Goal: Task Accomplishment & Management: Manage account settings

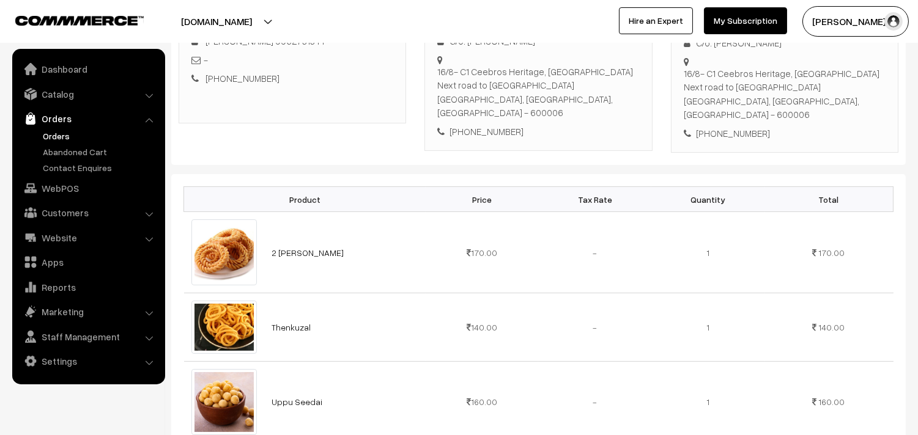
scroll to position [339, 0]
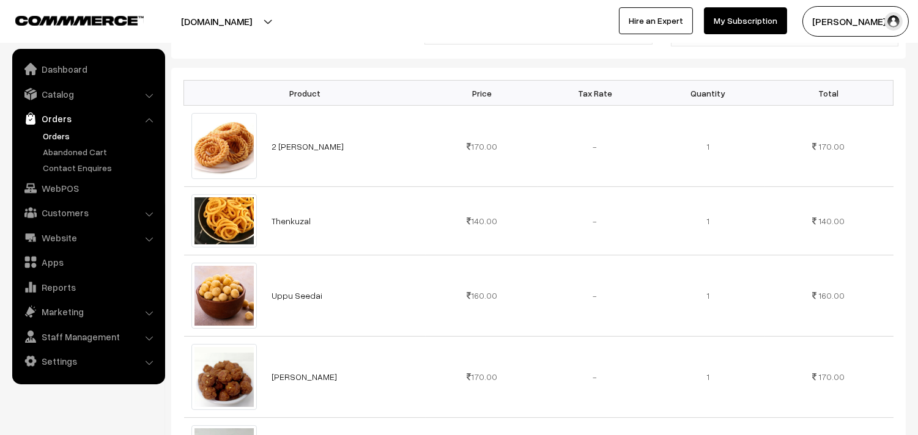
click at [59, 127] on link "Orders" at bounding box center [88, 119] width 146 height 22
click at [56, 136] on link "Orders" at bounding box center [100, 136] width 121 height 13
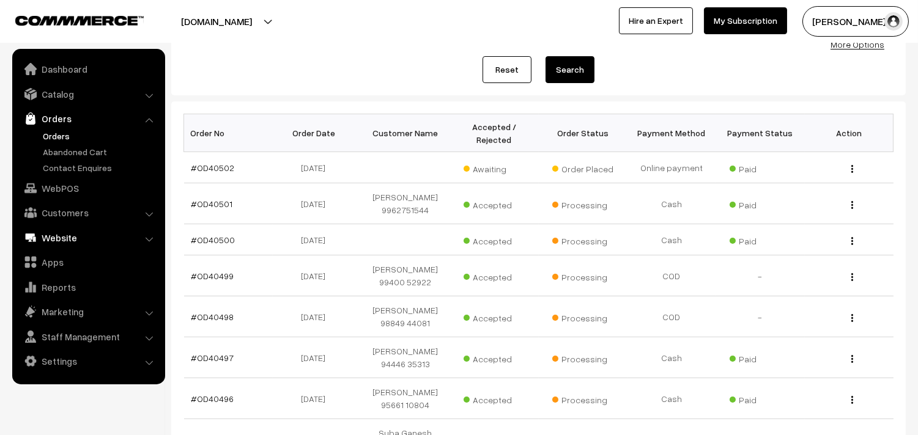
scroll to position [136, 0]
click at [75, 185] on link "WebPOS" at bounding box center [88, 188] width 146 height 22
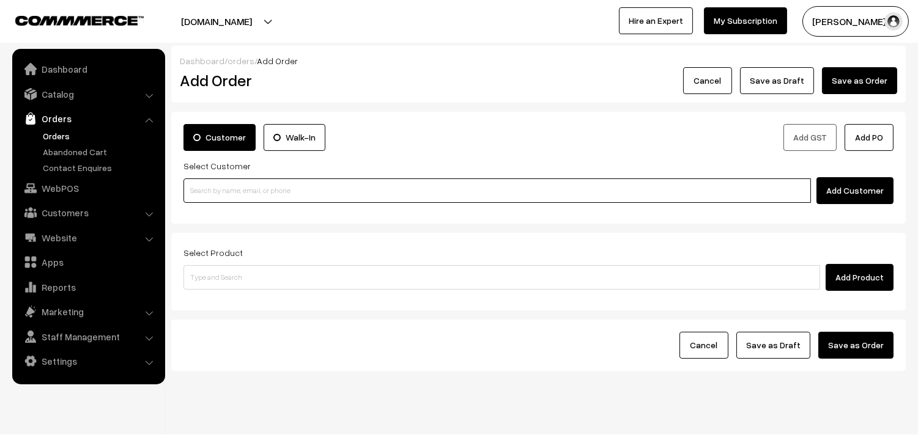
click at [320, 183] on input at bounding box center [497, 191] width 628 height 24
paste input "96559 55699"
drag, startPoint x: 209, startPoint y: 179, endPoint x: 212, endPoint y: 187, distance: 9.1
click at [209, 179] on input "96559 55699" at bounding box center [497, 191] width 628 height 24
click at [215, 188] on input "96559 55699" at bounding box center [497, 191] width 628 height 24
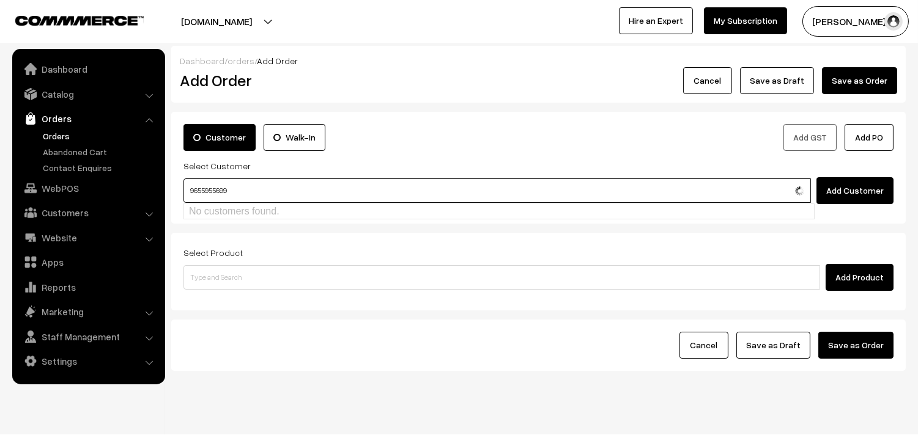
type input "9655955699"
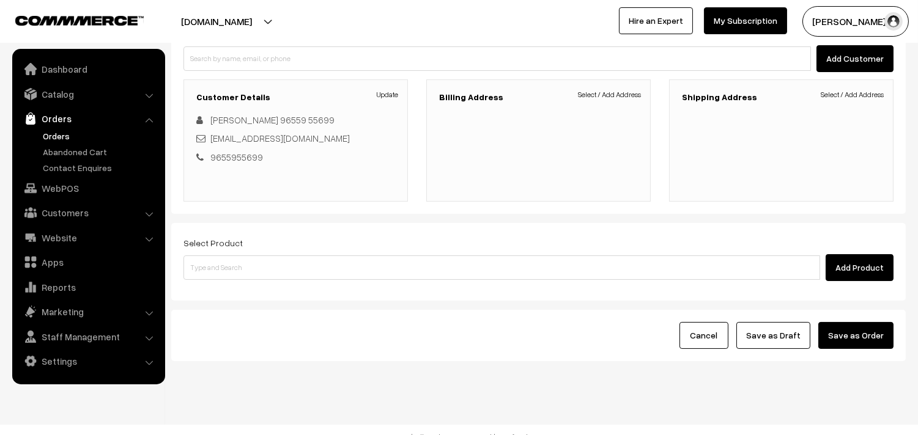
scroll to position [136, 0]
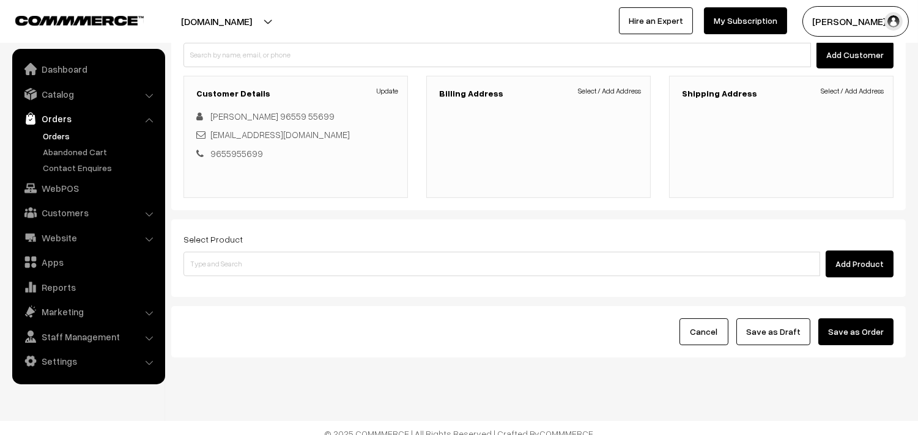
click at [620, 81] on div "Billing Address Select / Add Address" at bounding box center [538, 137] width 224 height 122
click at [619, 87] on link "Select / Add Address" at bounding box center [609, 91] width 63 height 11
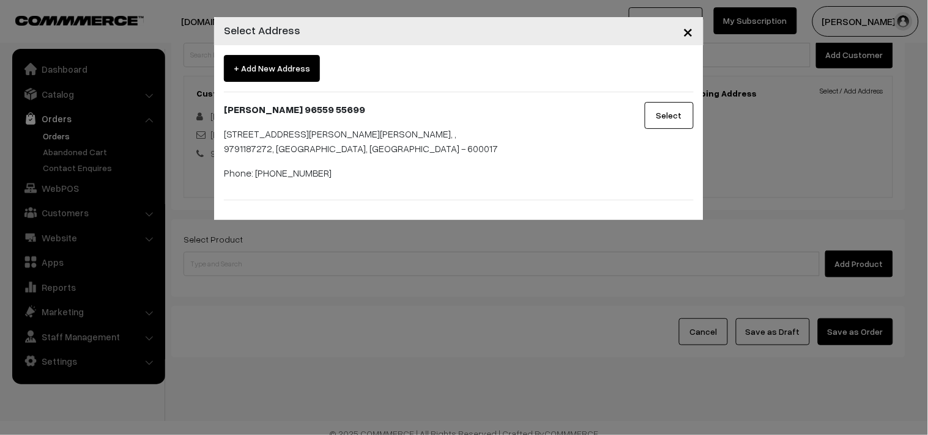
click at [661, 117] on button "Select" at bounding box center [669, 115] width 49 height 27
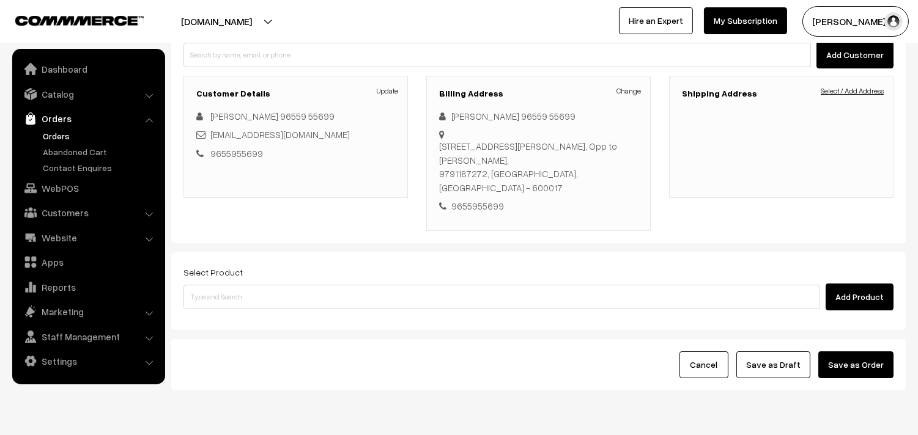
click at [850, 95] on link "Select / Add Address" at bounding box center [852, 91] width 63 height 11
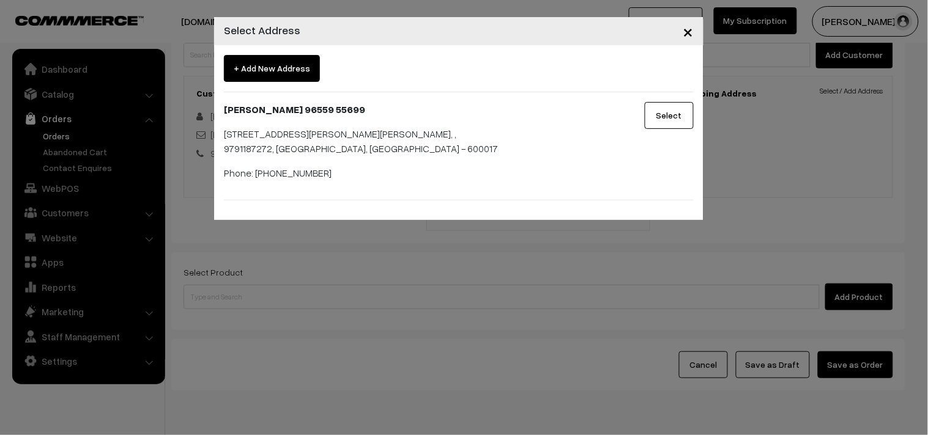
click at [696, 102] on div "Select" at bounding box center [661, 146] width 81 height 88
click at [687, 105] on button "Select" at bounding box center [669, 115] width 49 height 27
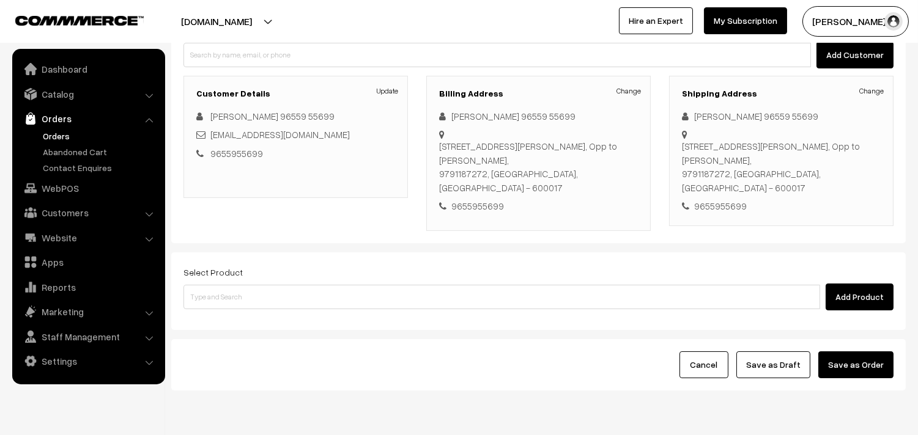
click at [344, 270] on div "Select Product Add Product" at bounding box center [538, 288] width 710 height 46
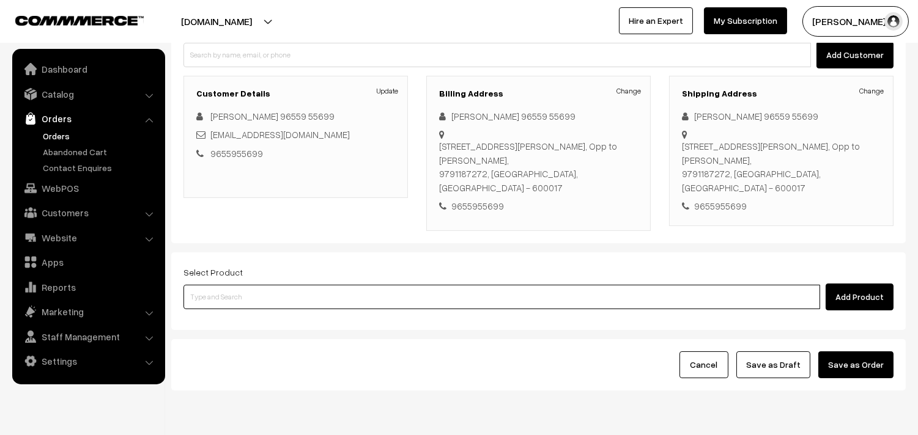
click at [344, 285] on input at bounding box center [501, 297] width 637 height 24
click at [323, 285] on input at bounding box center [501, 297] width 637 height 24
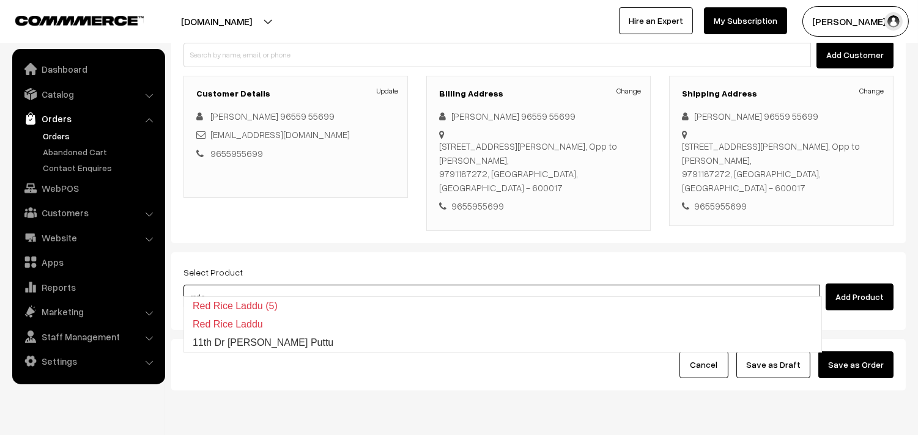
type input "11th Dr Red Rice Puttu"
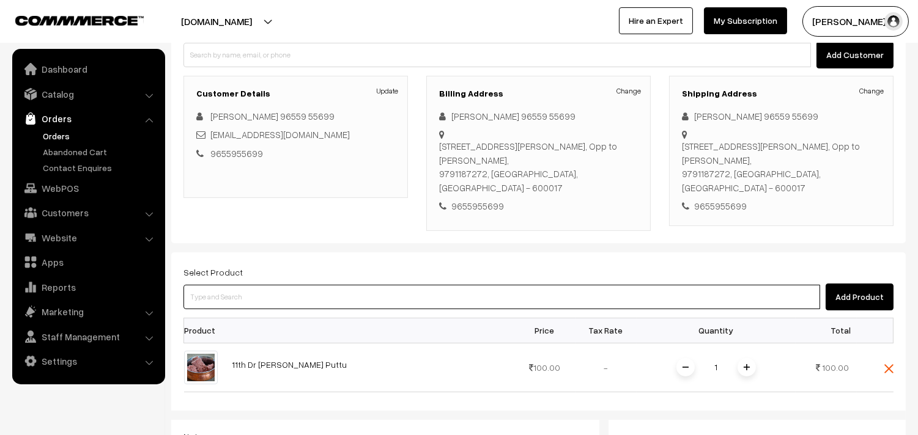
click at [433, 285] on input at bounding box center [501, 297] width 637 height 24
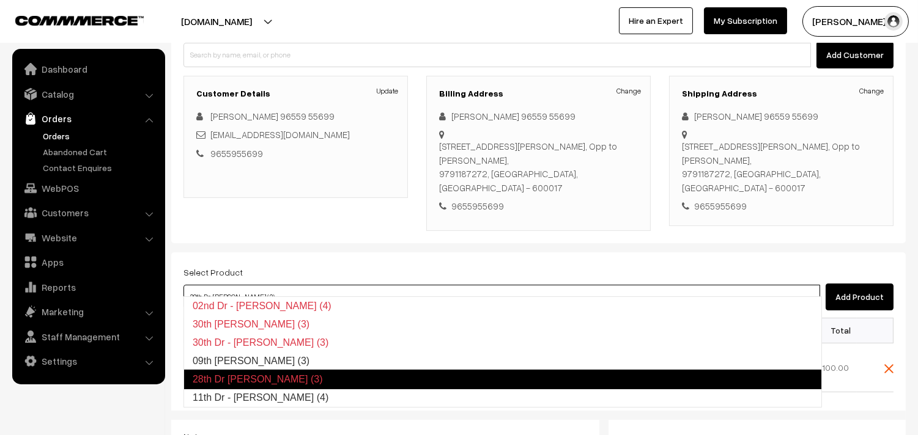
type input "11th Dr - Idiyappam (4)"
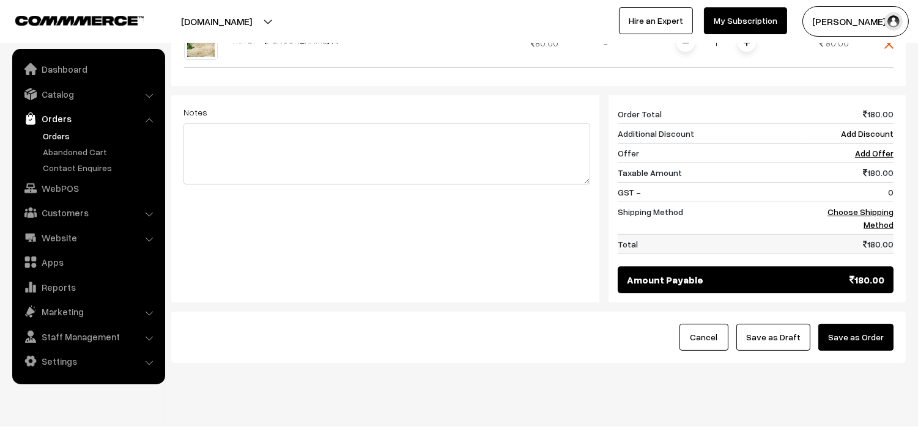
scroll to position [514, 0]
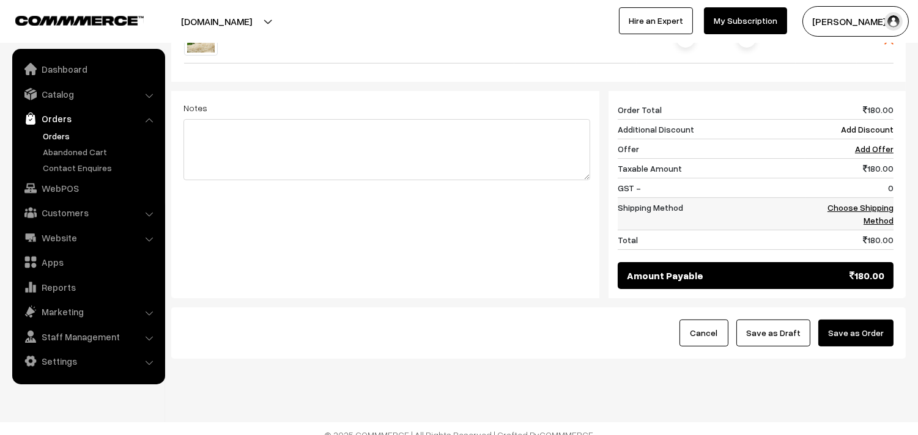
click at [878, 203] on link "Choose Shipping Method" at bounding box center [861, 213] width 66 height 23
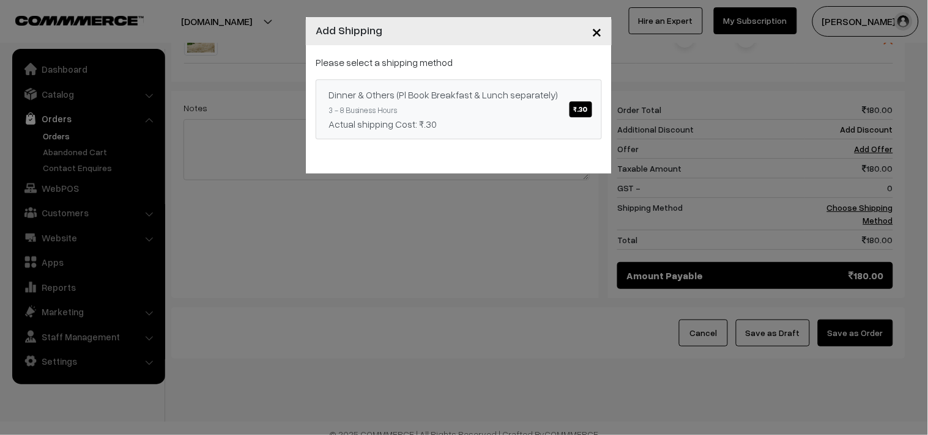
click at [494, 94] on div "Dinner & Others (Pl Book Breakfast & Lunch separately) ₹.30" at bounding box center [458, 94] width 261 height 15
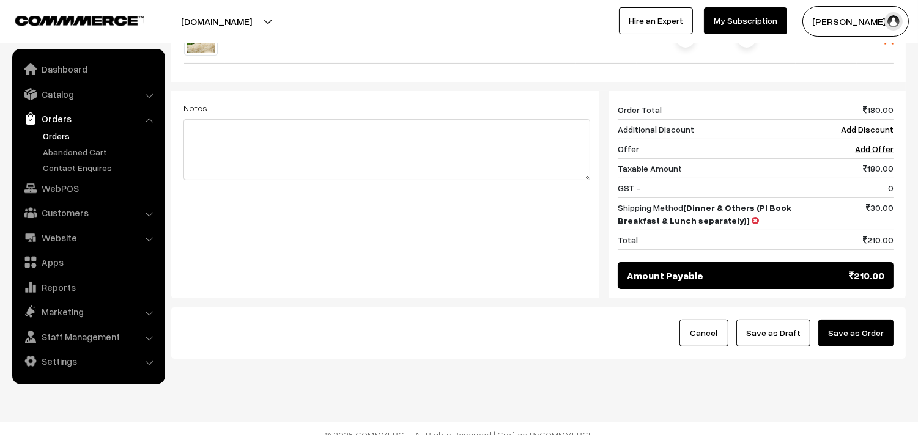
click at [787, 323] on button "Save as Draft" at bounding box center [773, 333] width 74 height 27
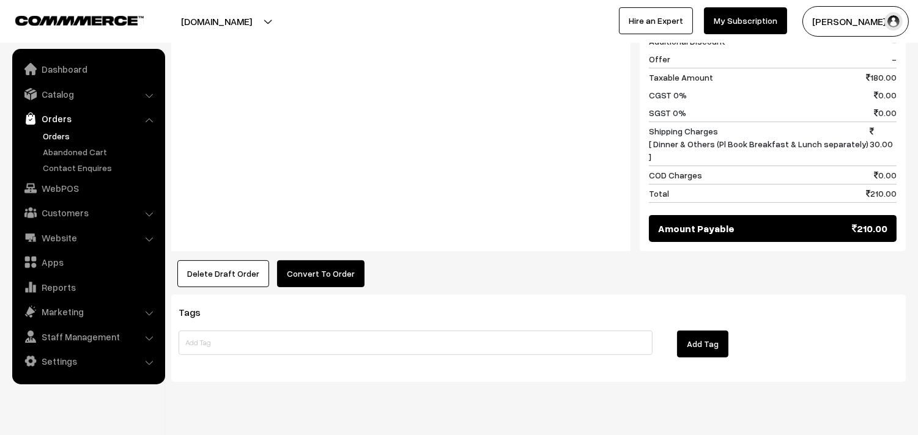
click at [319, 261] on button "Convert To Order" at bounding box center [320, 274] width 87 height 27
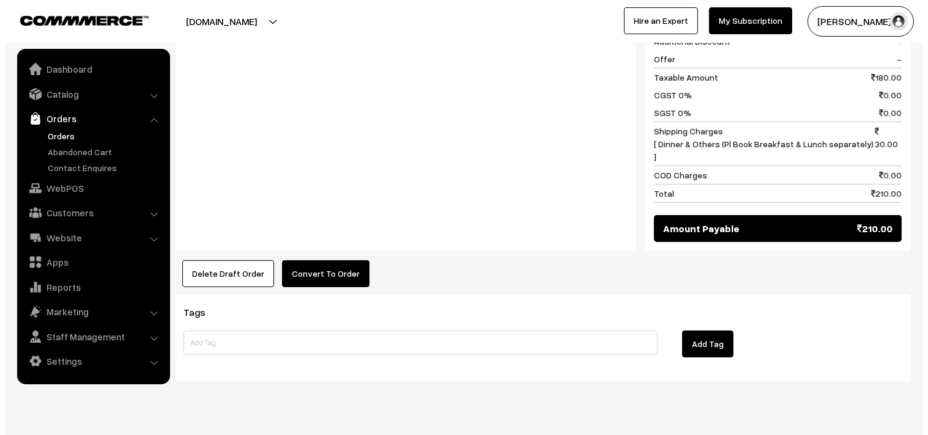
scroll to position [667, 0]
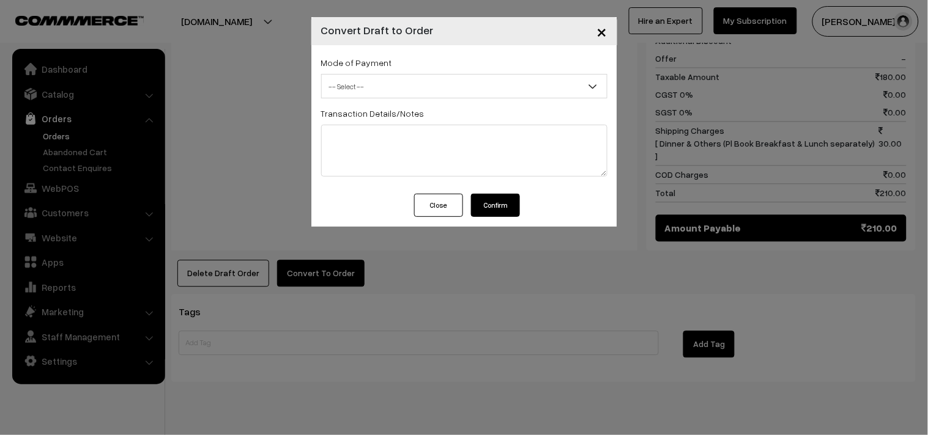
click at [372, 70] on div "Mode of Payment -- Select -- COD Cash Cheque -- Select --" at bounding box center [464, 76] width 286 height 43
click at [374, 78] on span "-- Select --" at bounding box center [464, 86] width 285 height 21
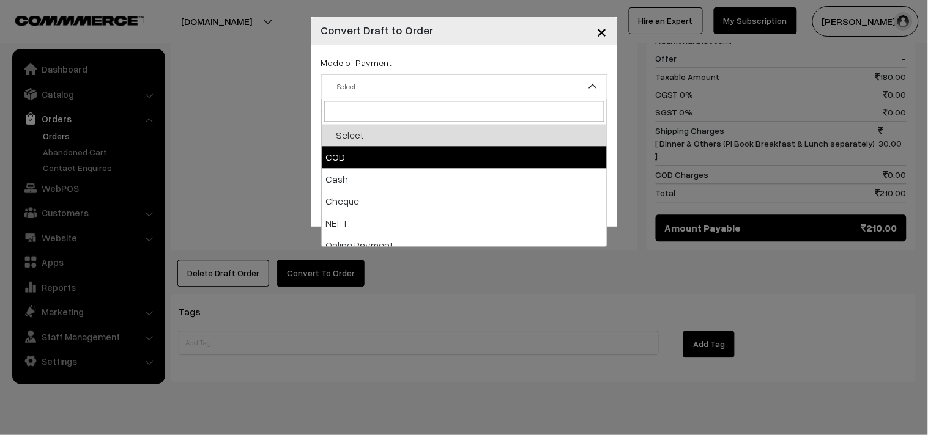
select select "1"
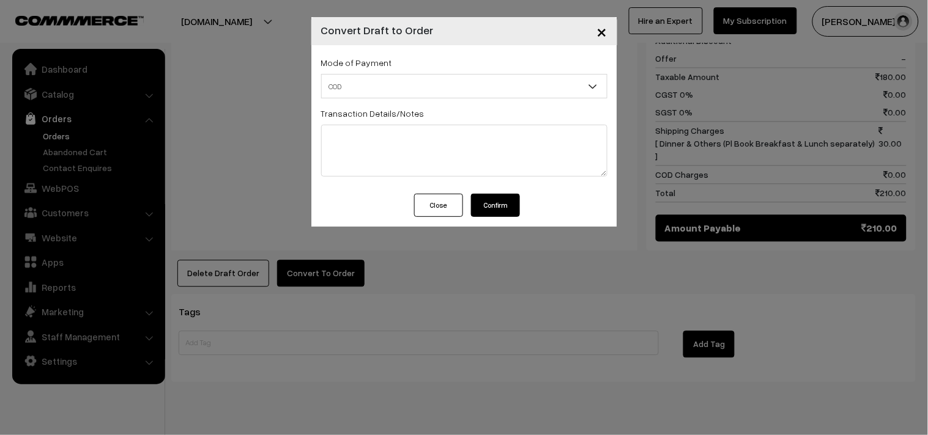
click at [500, 215] on button "Confirm" at bounding box center [495, 205] width 49 height 23
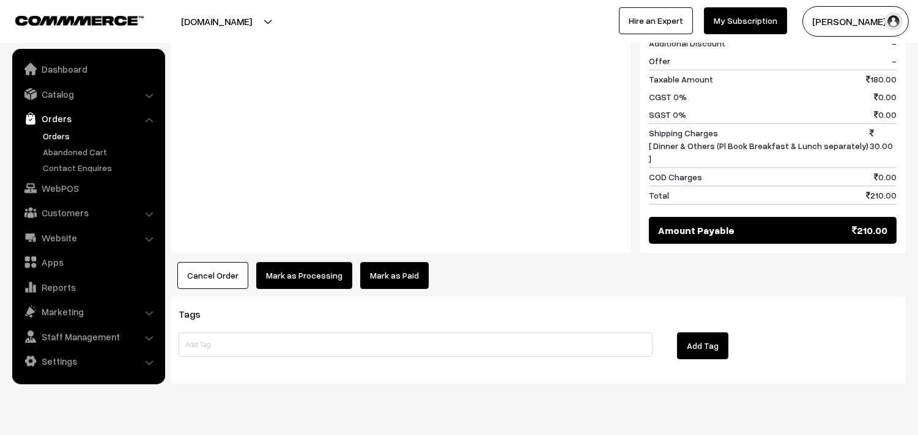
click at [304, 262] on button "Mark as Processing" at bounding box center [304, 275] width 96 height 27
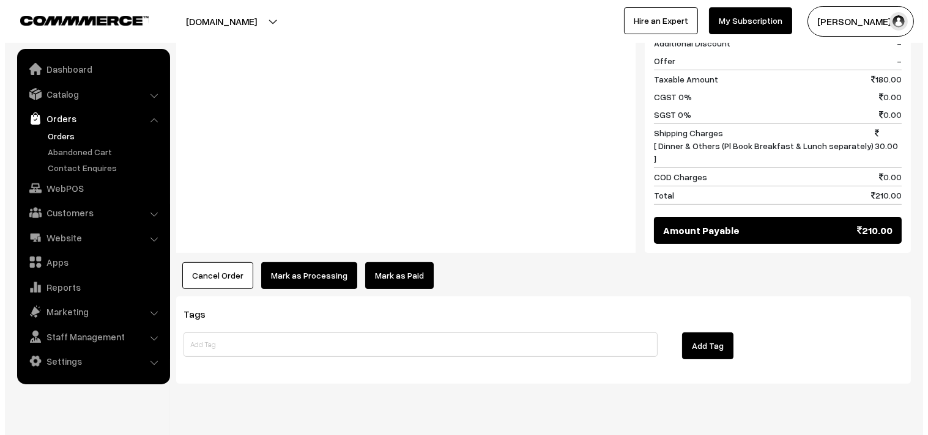
scroll to position [665, 0]
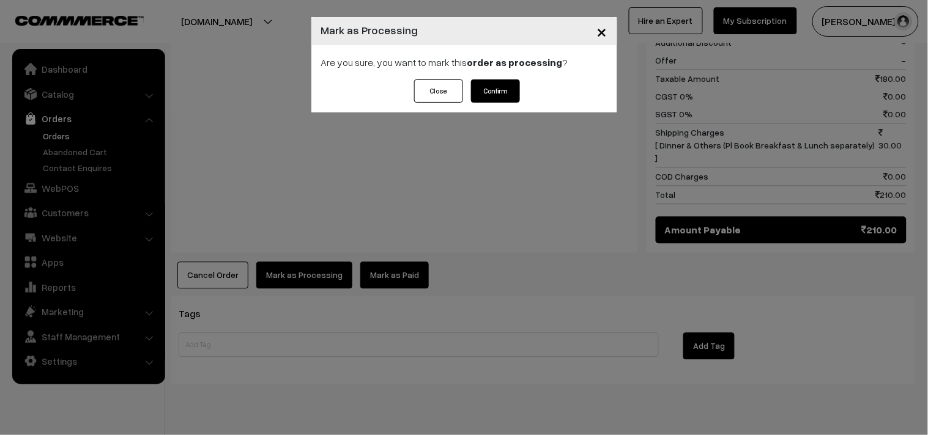
click at [468, 86] on div "Close Confirm" at bounding box center [464, 91] width 112 height 23
click at [492, 86] on button "Confirm" at bounding box center [495, 91] width 49 height 23
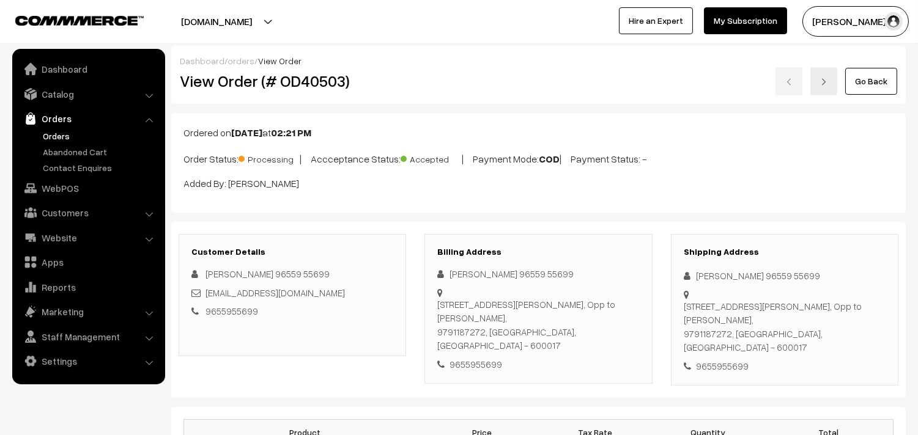
click at [224, 83] on h2 "View Order (# OD40503)" at bounding box center [293, 81] width 227 height 19
drag, startPoint x: 217, startPoint y: 78, endPoint x: 413, endPoint y: 64, distance: 196.8
click at [412, 64] on div "Dashboard / orders / View Order View Order (# OD40503) Go Back" at bounding box center [538, 75] width 735 height 58
copy div "View"
click at [424, 95] on div "Dashboard / orders / View Order View Order (# OD40503) Go Back" at bounding box center [538, 75] width 735 height 58
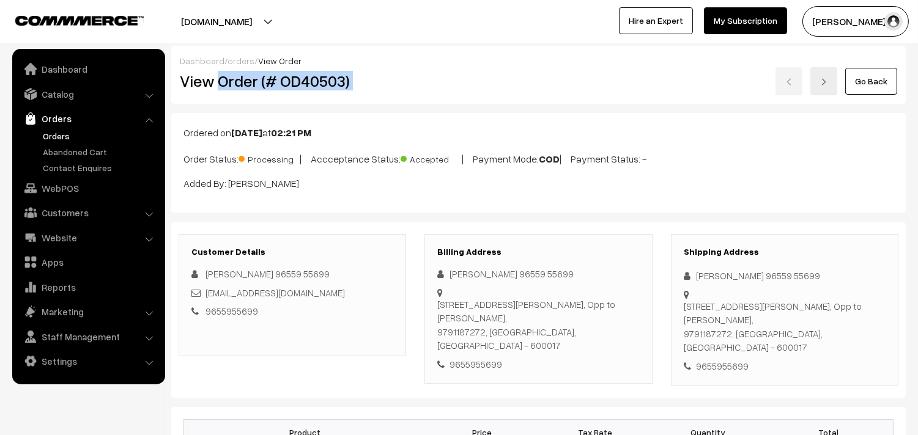
copy div "Order (# OD40503)"
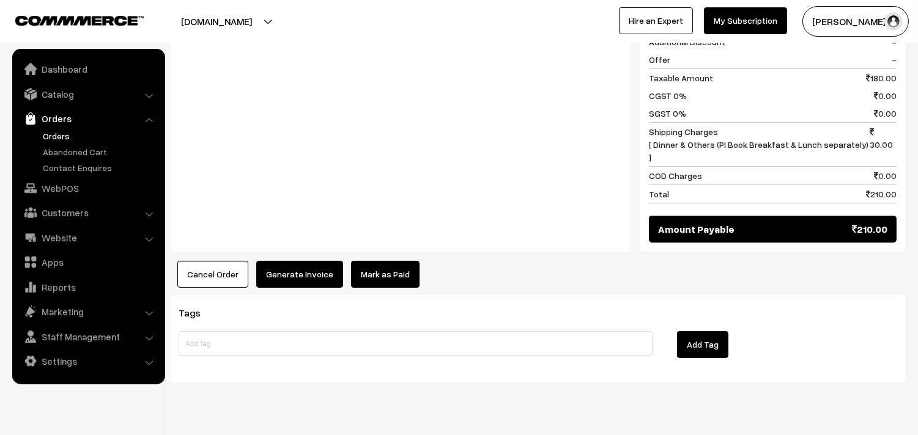
scroll to position [665, 0]
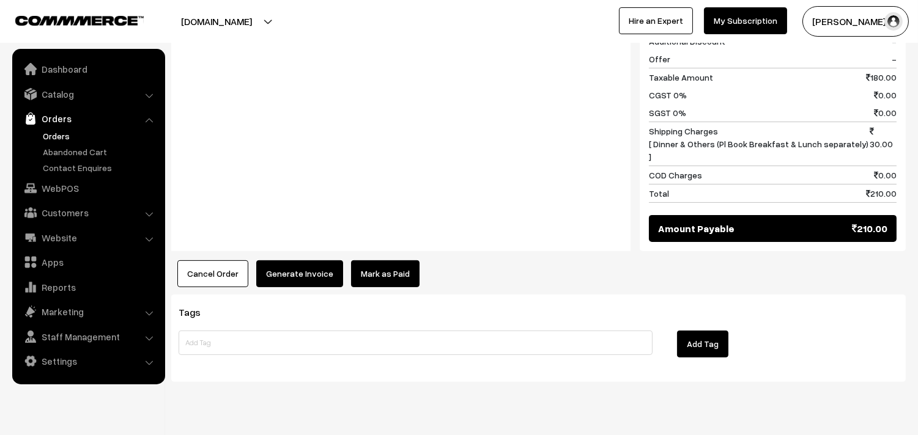
click at [265, 261] on button "Generate Invoice" at bounding box center [299, 274] width 87 height 27
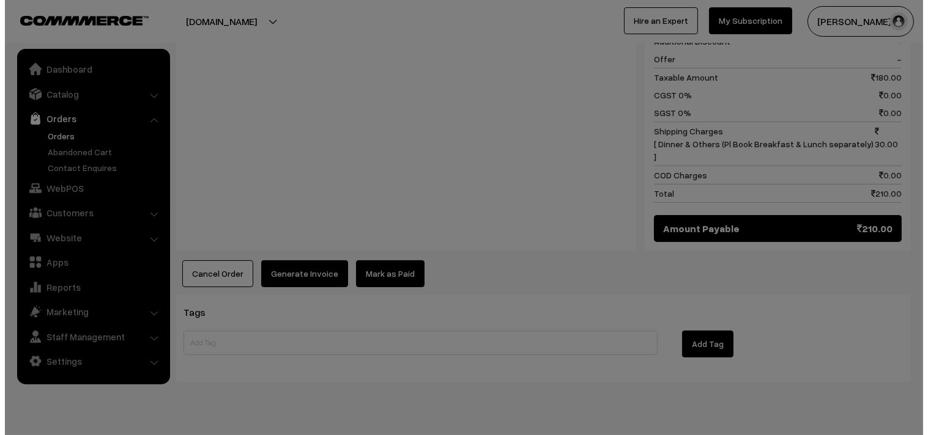
scroll to position [667, 0]
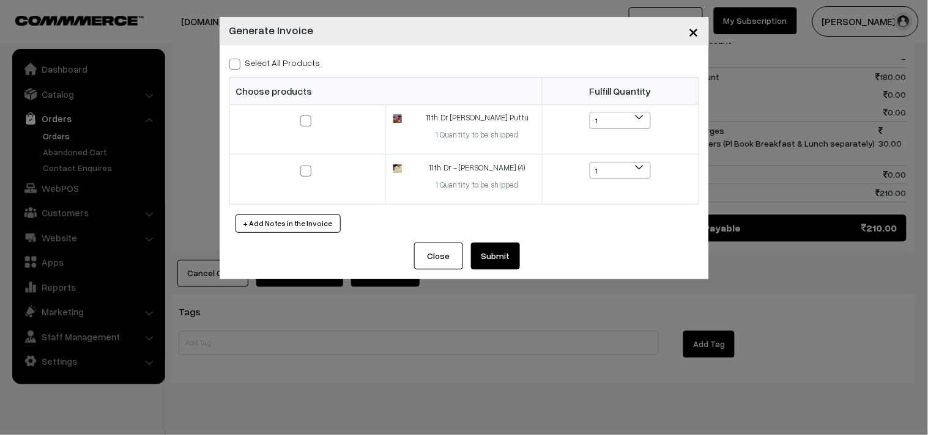
click at [282, 59] on label "Select All Products" at bounding box center [274, 62] width 91 height 13
click at [237, 59] on input "Select All Products" at bounding box center [233, 62] width 8 height 8
checkbox input "true"
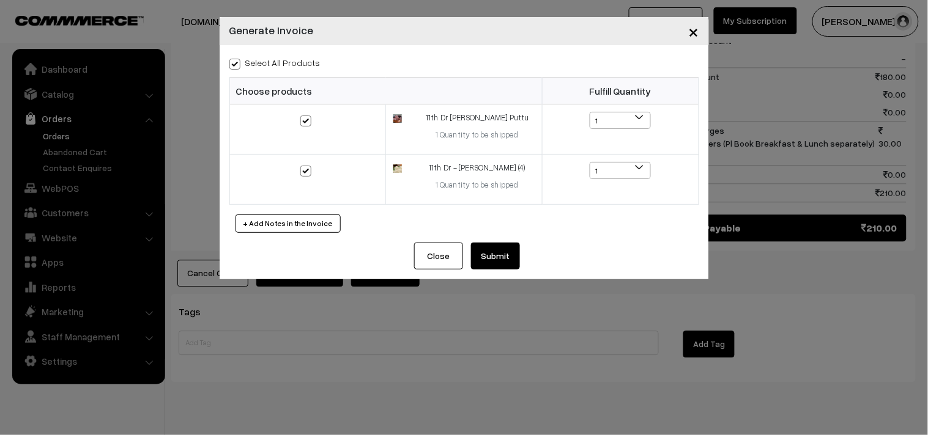
click at [498, 255] on button "Submit" at bounding box center [495, 256] width 49 height 27
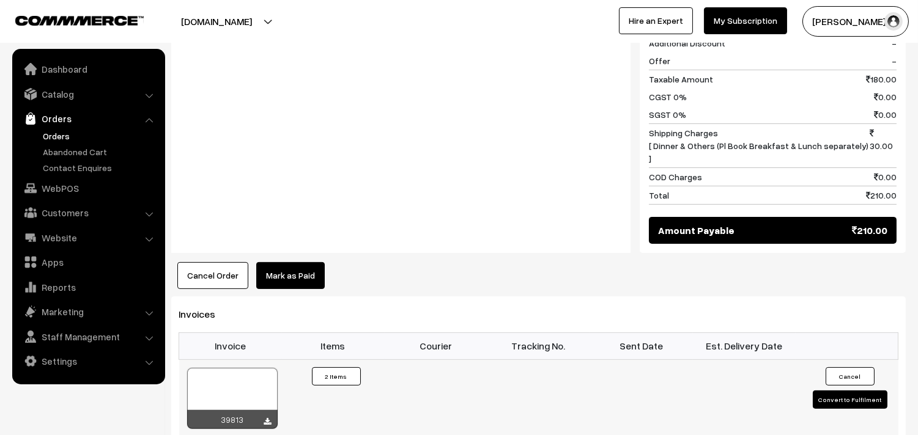
scroll to position [667, 0]
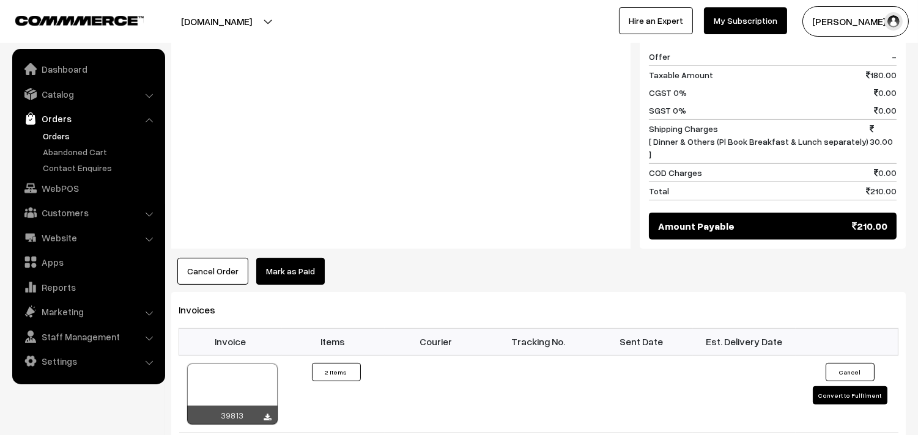
click at [72, 135] on link "Orders" at bounding box center [100, 136] width 121 height 13
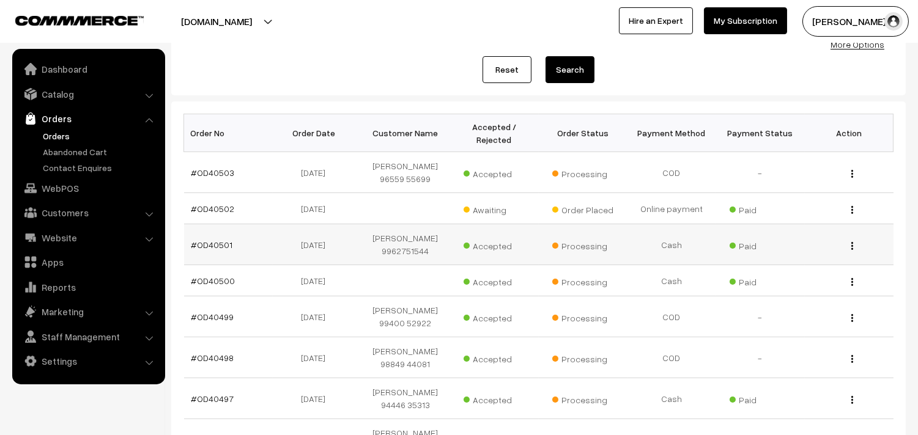
scroll to position [136, 0]
click at [206, 210] on link "#OD40502" at bounding box center [212, 208] width 43 height 10
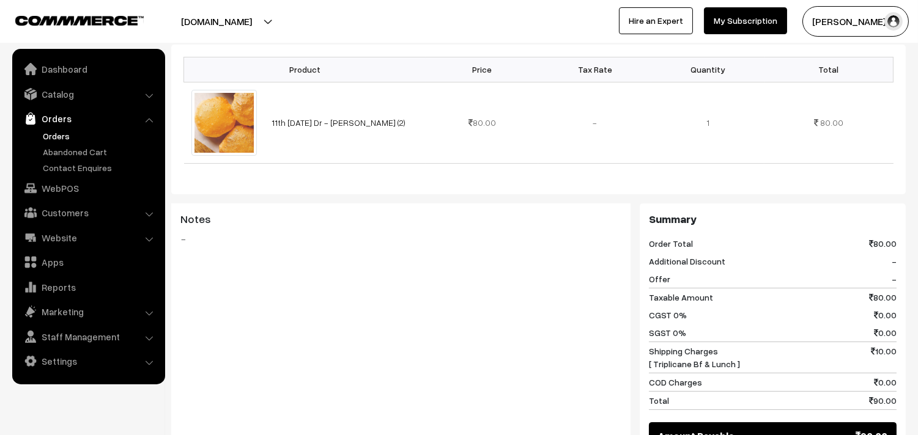
scroll to position [136, 0]
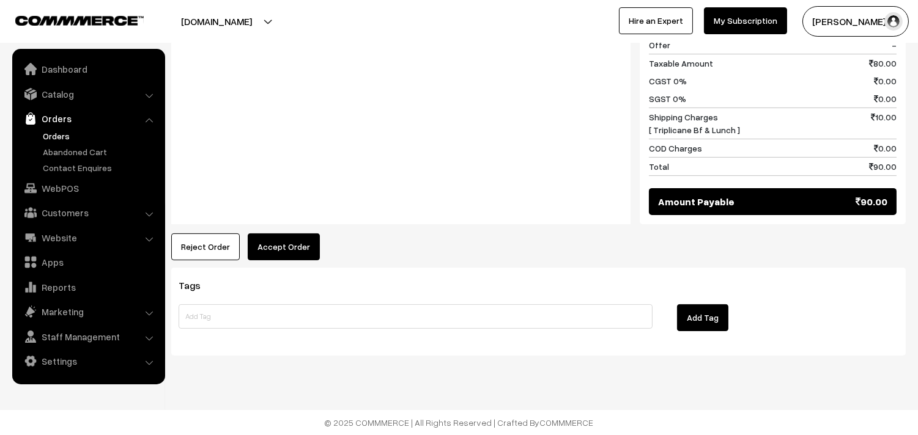
click at [284, 242] on button "Accept Order" at bounding box center [284, 247] width 72 height 27
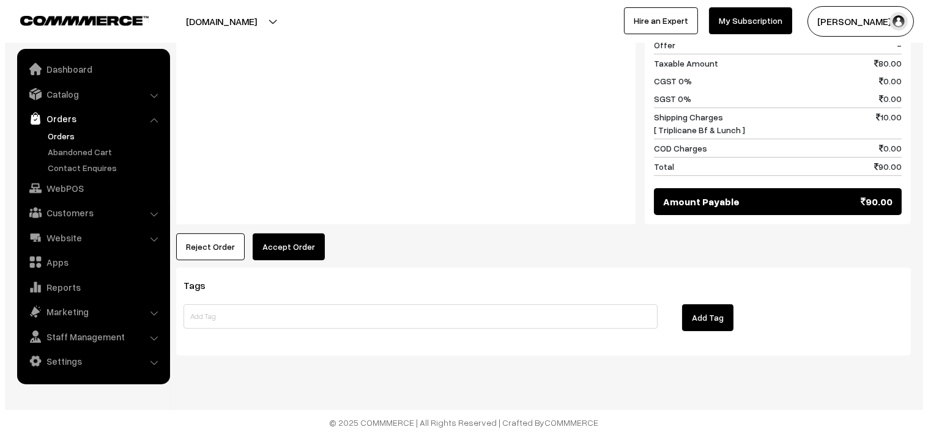
scroll to position [575, 0]
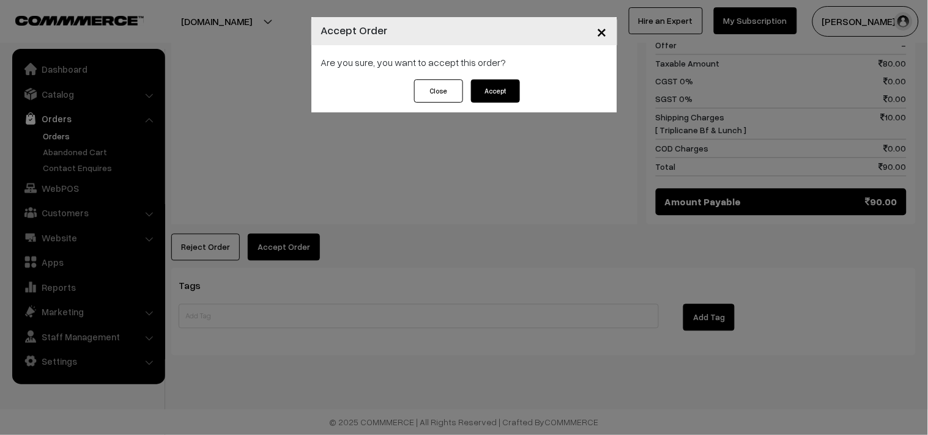
click at [490, 95] on button "Accept" at bounding box center [495, 91] width 49 height 23
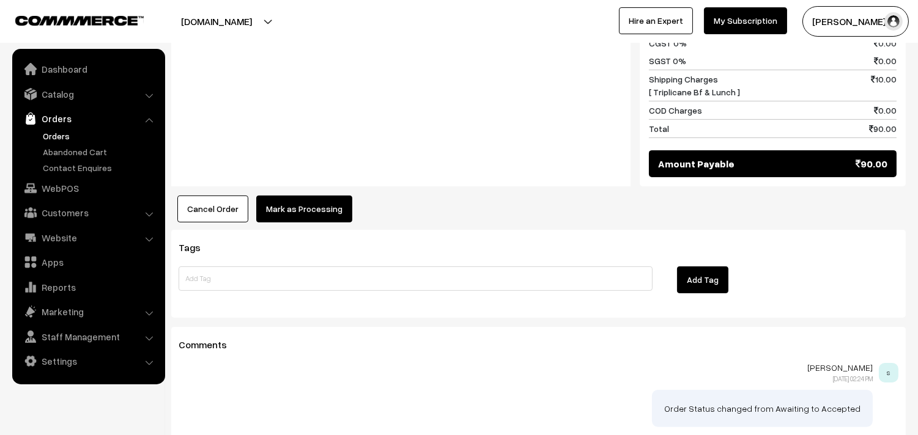
click at [295, 210] on button "Mark as Processing" at bounding box center [304, 209] width 96 height 27
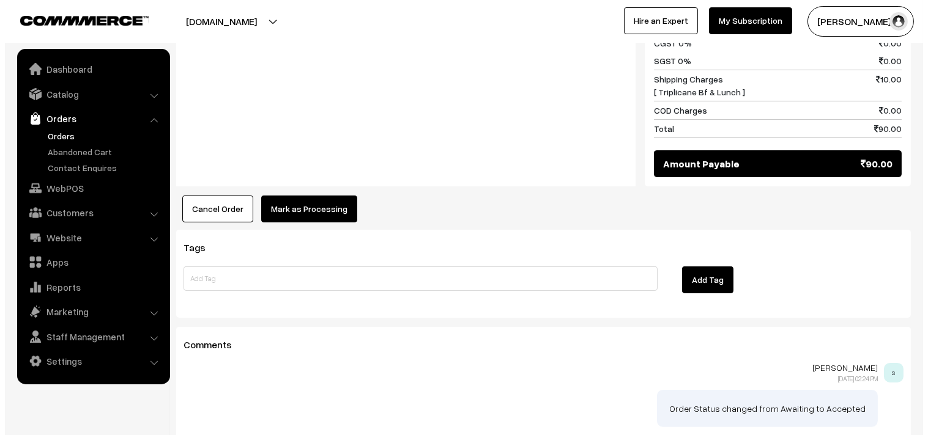
scroll to position [612, 0]
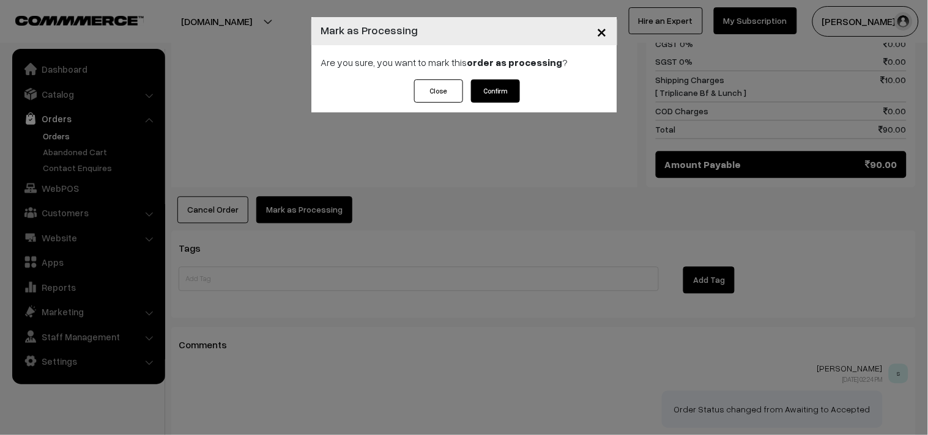
click at [486, 102] on button "Confirm" at bounding box center [495, 91] width 49 height 23
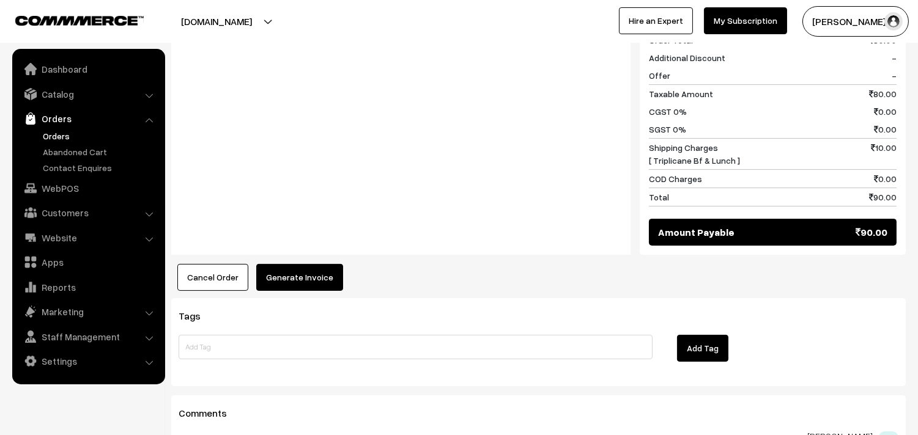
click at [300, 282] on button "Generate Invoice" at bounding box center [299, 277] width 87 height 27
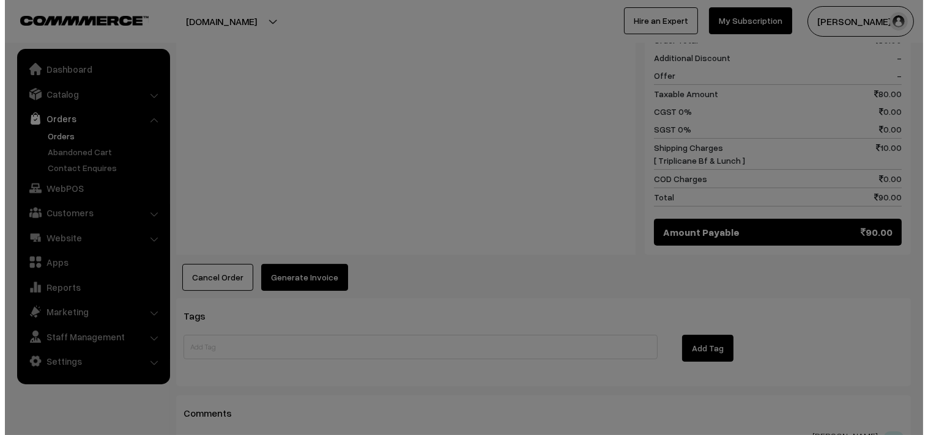
scroll to position [545, 0]
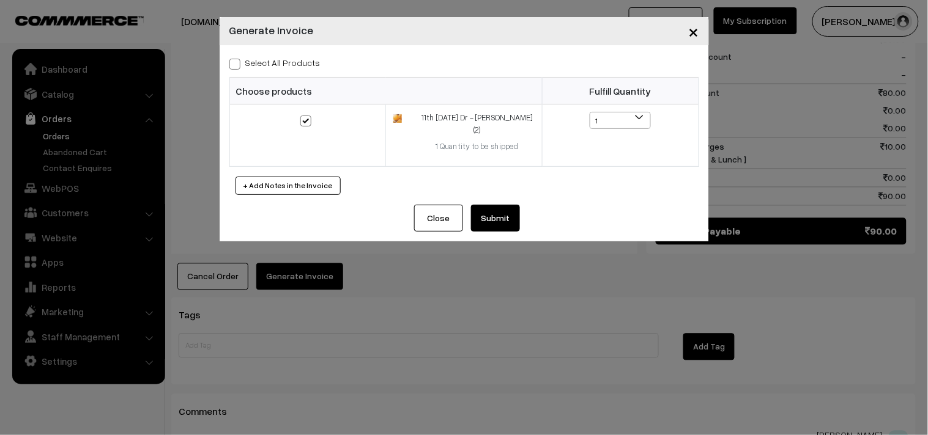
click at [511, 209] on button "Submit" at bounding box center [495, 218] width 49 height 27
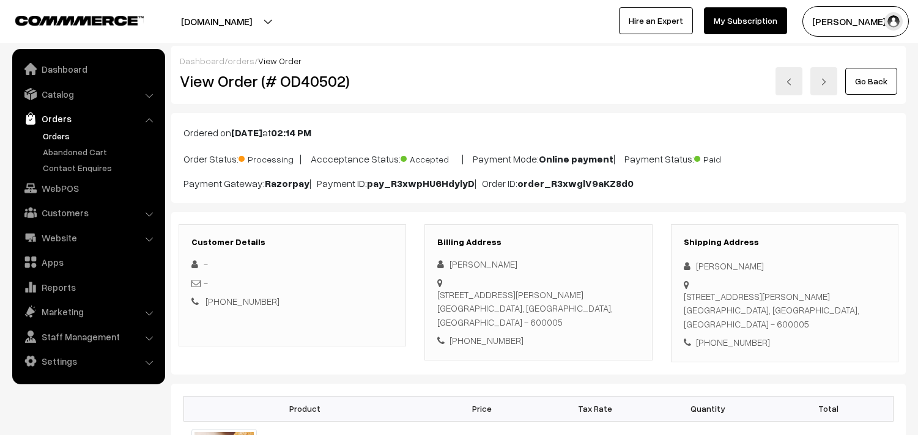
scroll to position [543, 0]
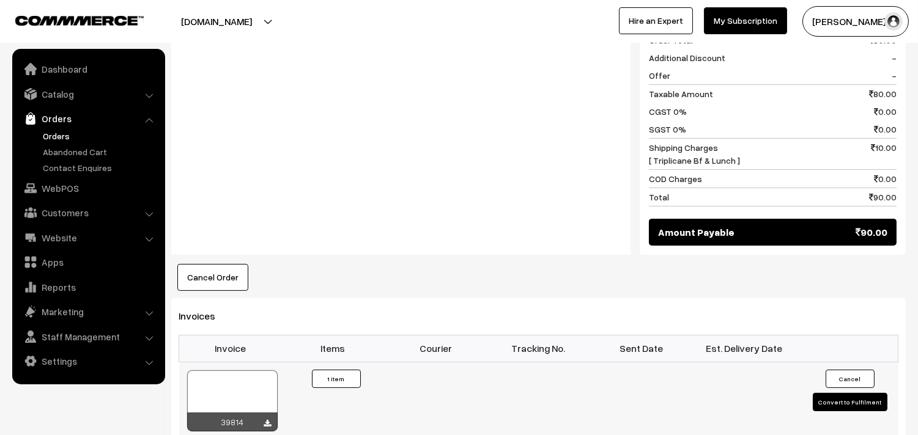
click at [237, 399] on div at bounding box center [232, 401] width 91 height 61
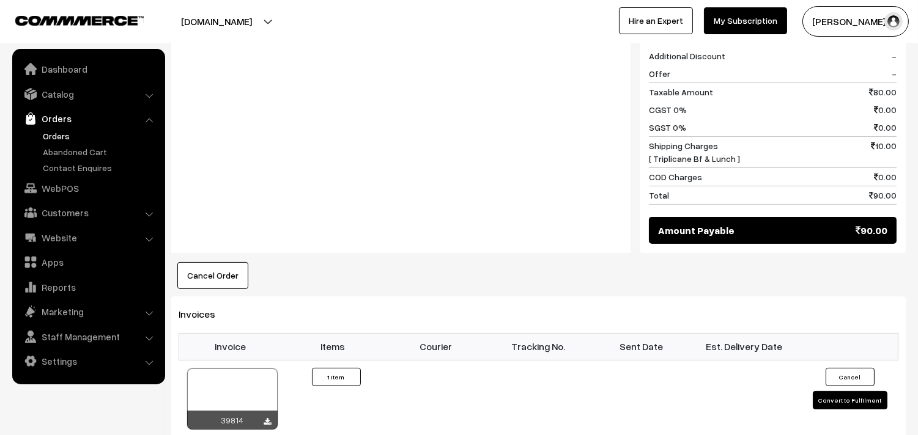
click at [57, 136] on link "Orders" at bounding box center [100, 136] width 121 height 13
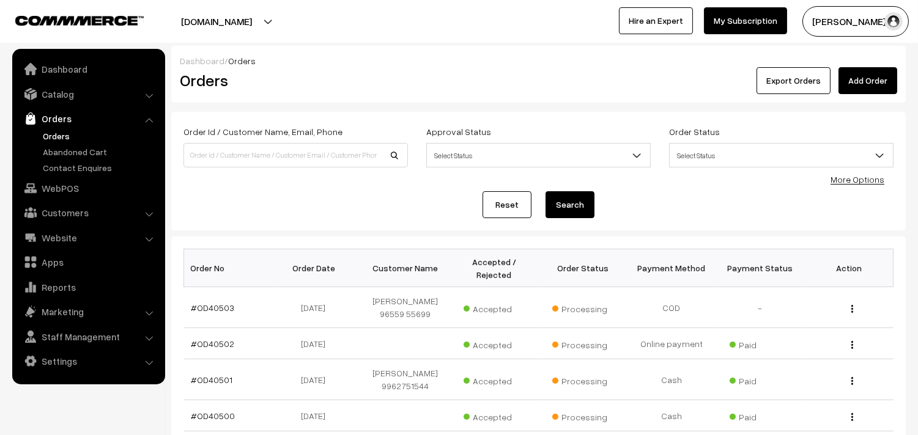
scroll to position [136, 0]
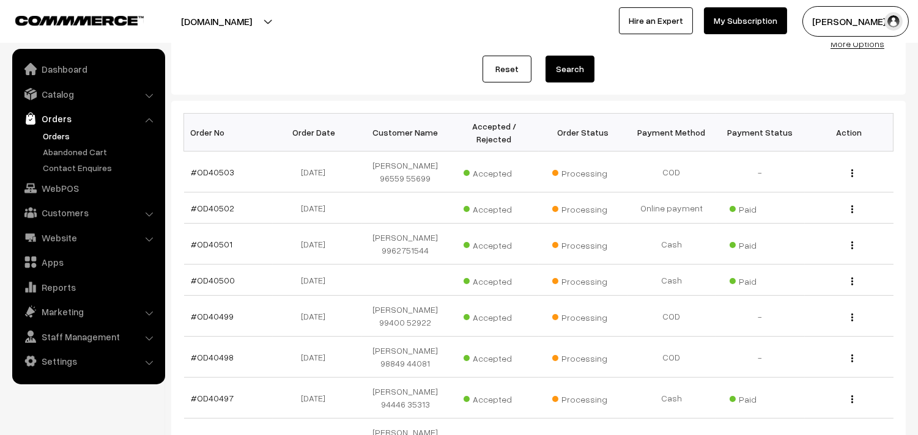
click at [69, 138] on link "Orders" at bounding box center [100, 136] width 121 height 13
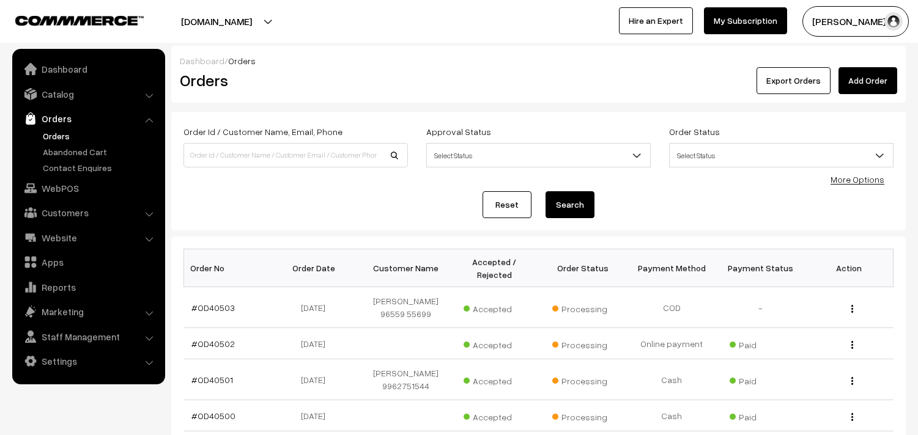
scroll to position [272, 0]
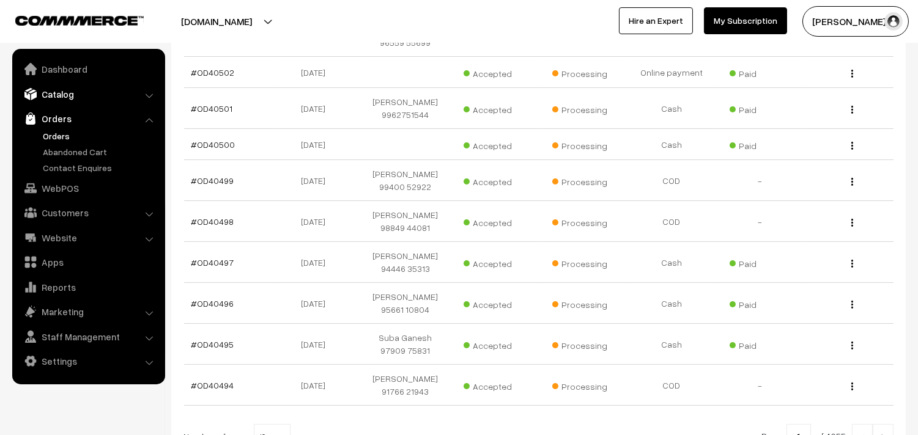
click at [65, 86] on link "Catalog" at bounding box center [88, 94] width 146 height 22
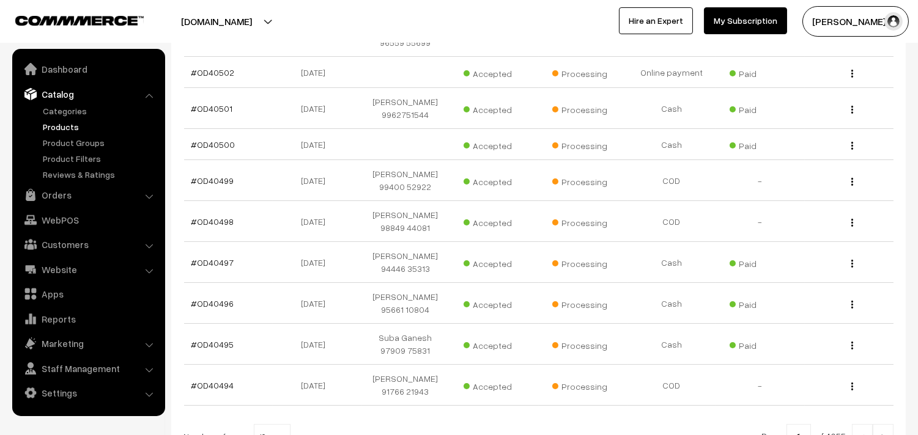
click at [64, 129] on link "Products" at bounding box center [100, 126] width 121 height 13
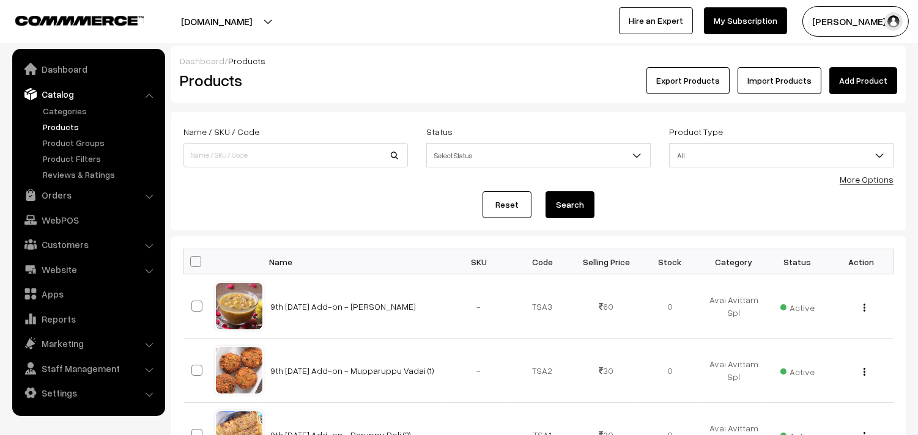
click at [876, 182] on link "More Options" at bounding box center [867, 179] width 54 height 10
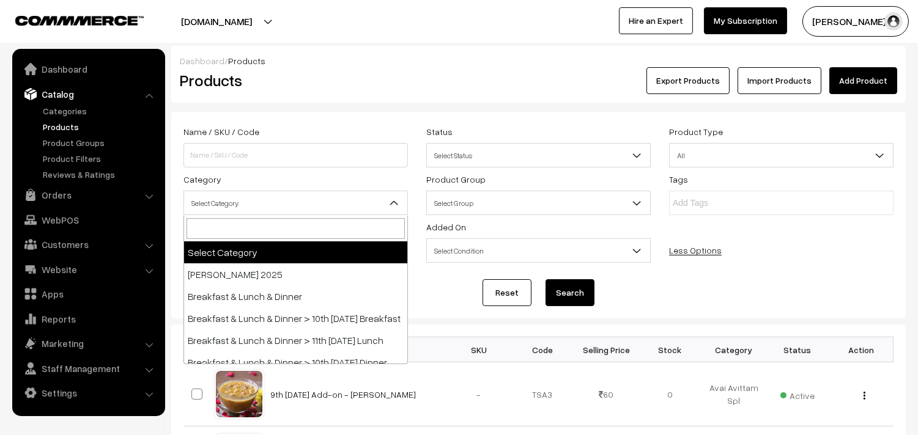
click at [339, 199] on span "Select Category" at bounding box center [295, 203] width 223 height 21
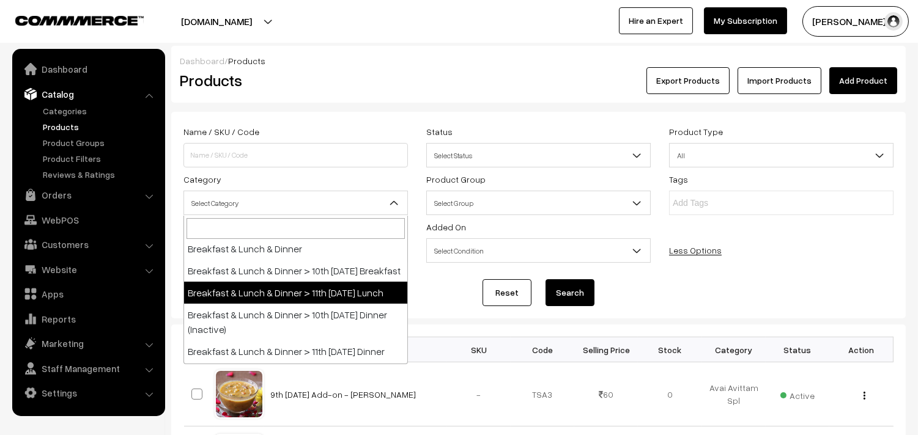
scroll to position [68, 0]
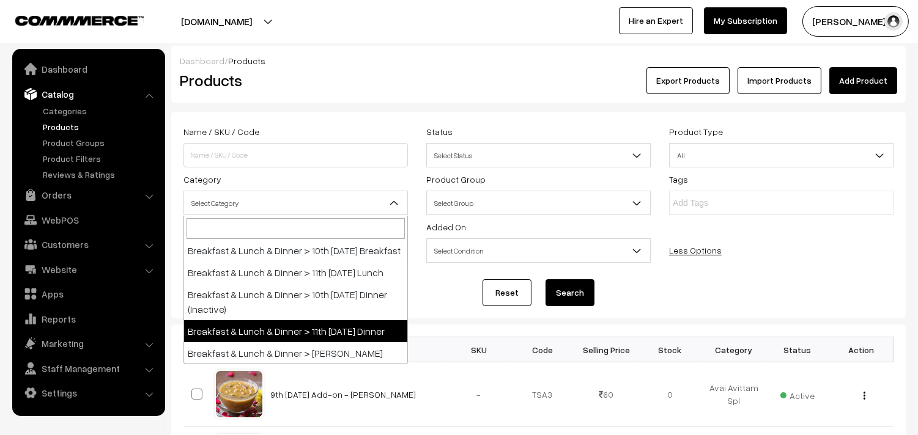
select select "96"
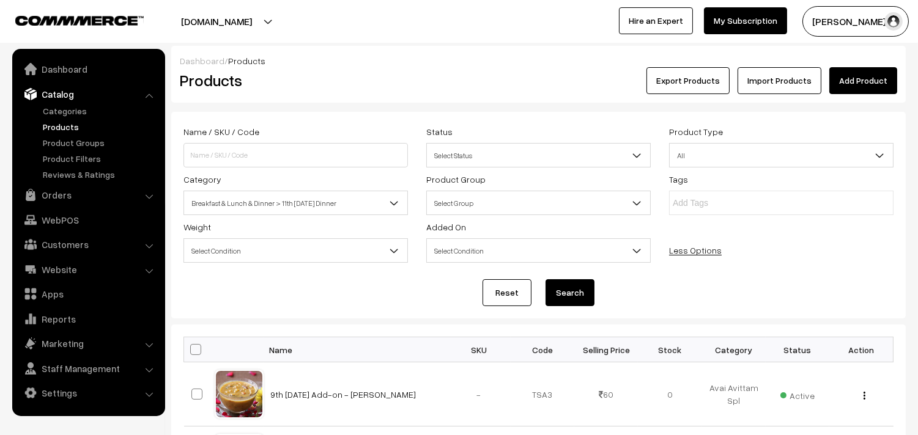
click at [565, 289] on button "Search" at bounding box center [570, 293] width 49 height 27
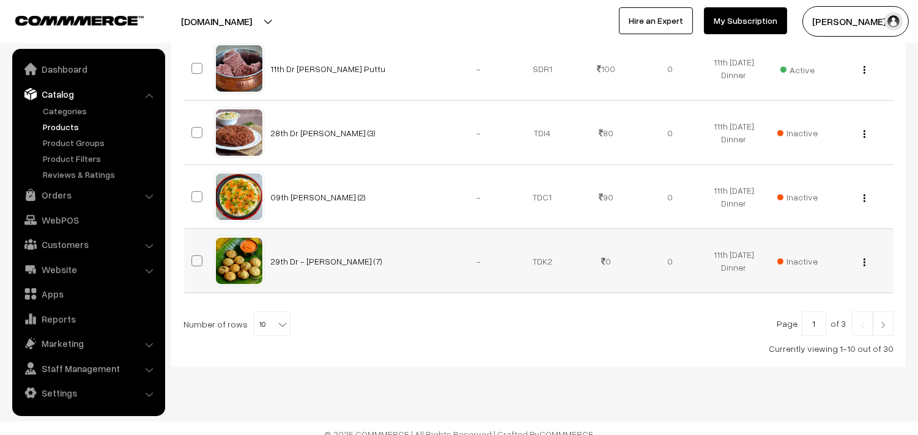
scroll to position [724, 0]
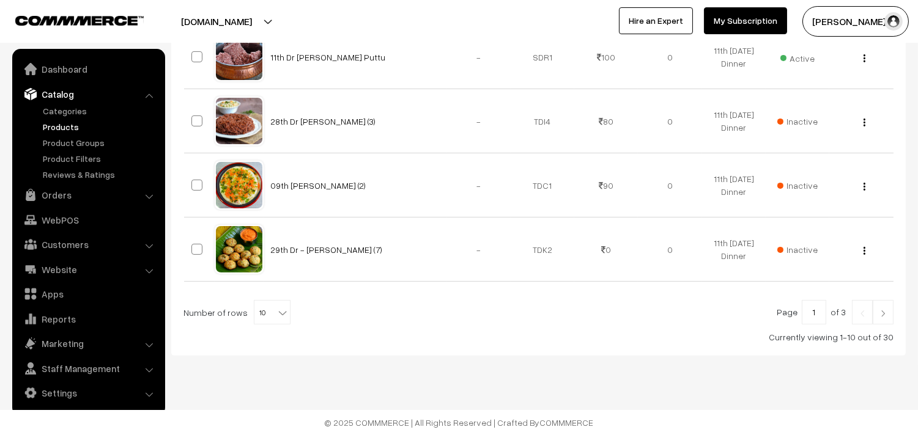
click at [268, 310] on span "10" at bounding box center [271, 313] width 35 height 24
select select "100"
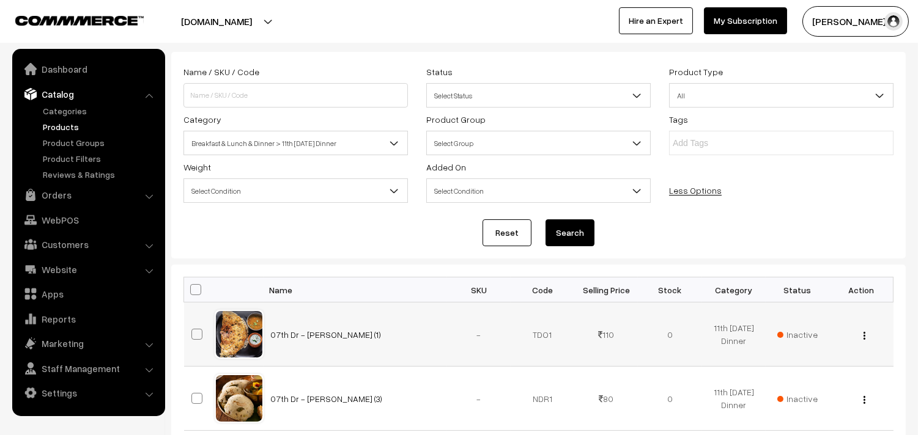
scroll to position [136, 0]
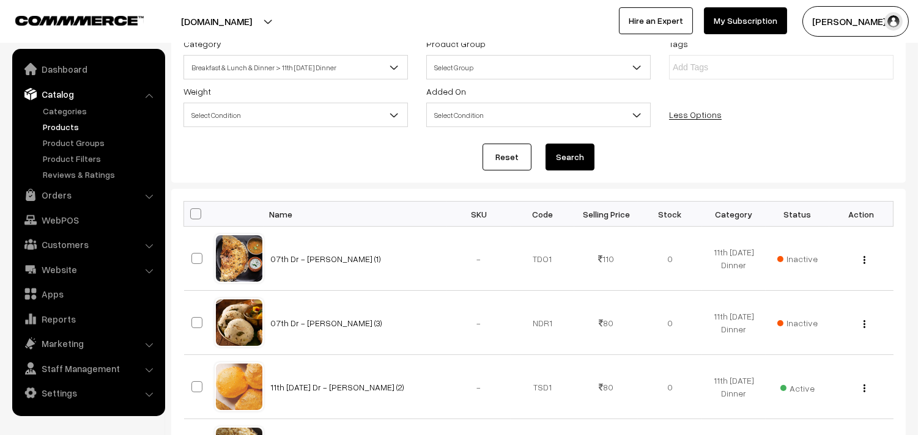
click at [201, 217] on th at bounding box center [199, 214] width 31 height 25
click at [195, 218] on span at bounding box center [195, 214] width 11 height 11
click at [192, 218] on input "checkbox" at bounding box center [188, 214] width 8 height 8
checkbox input "true"
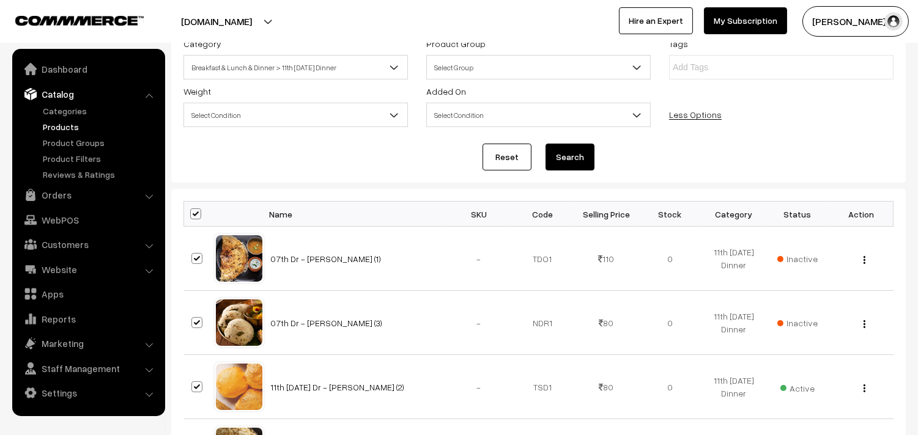
checkbox input "true"
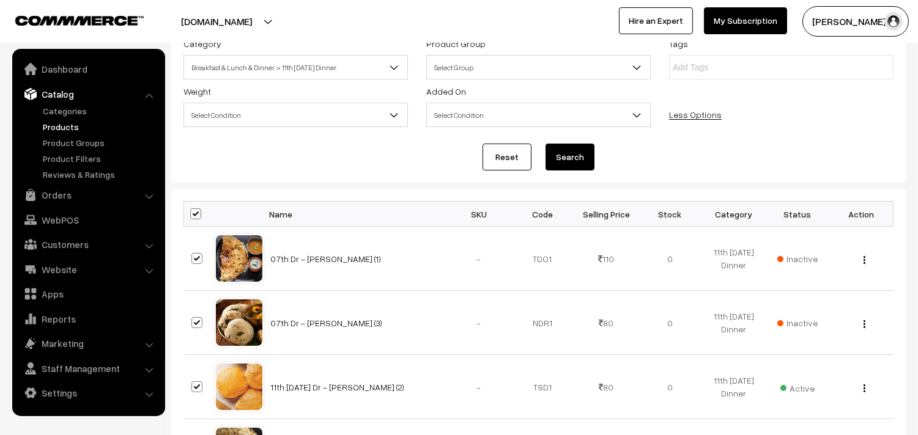
checkbox input "true"
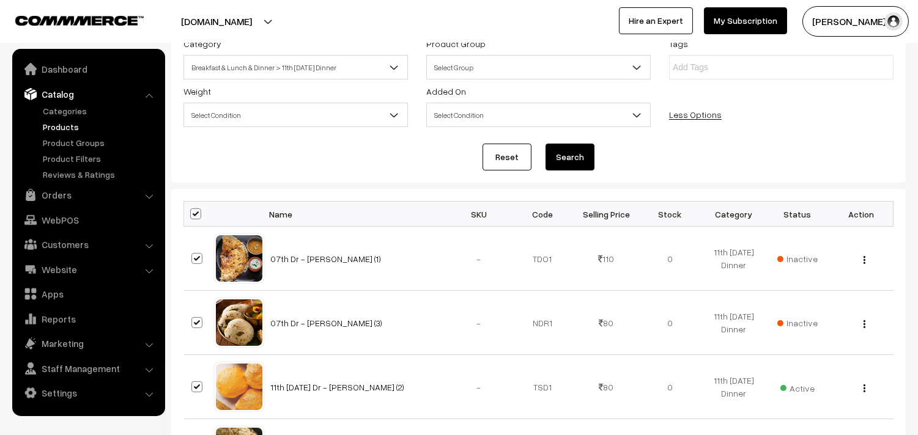
checkbox input "true"
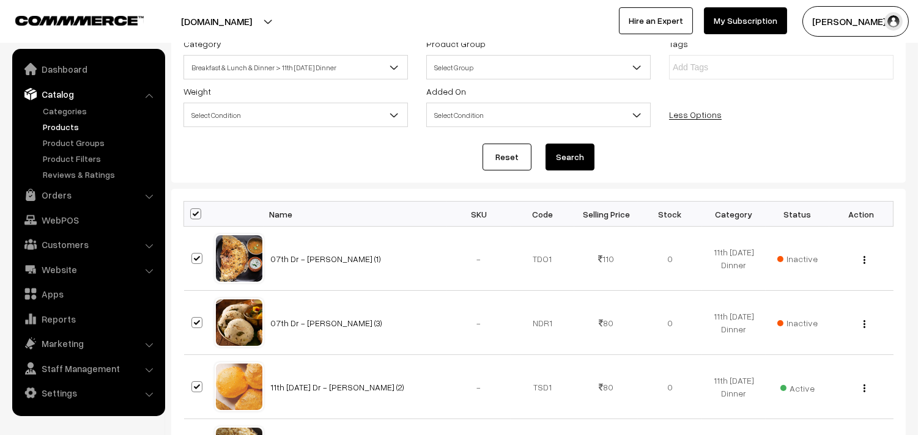
checkbox input "true"
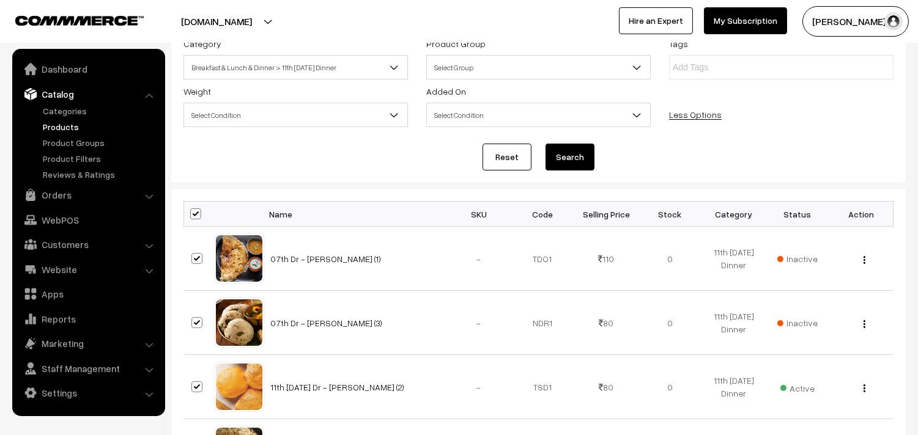
checkbox input "true"
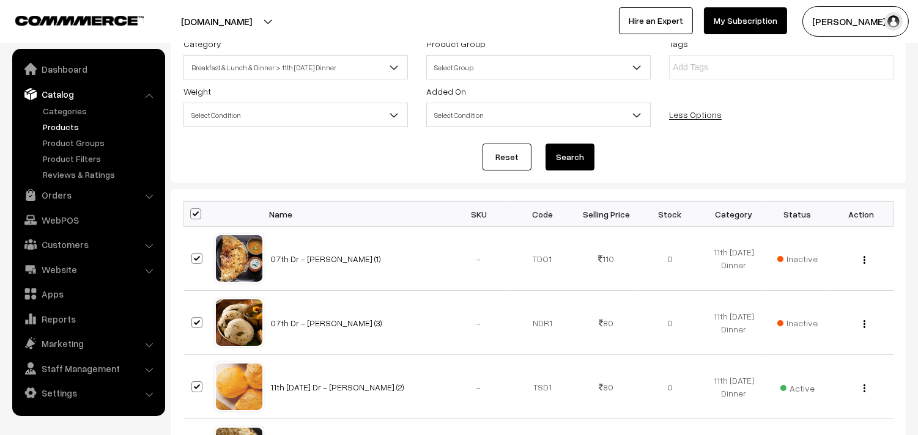
checkbox input "true"
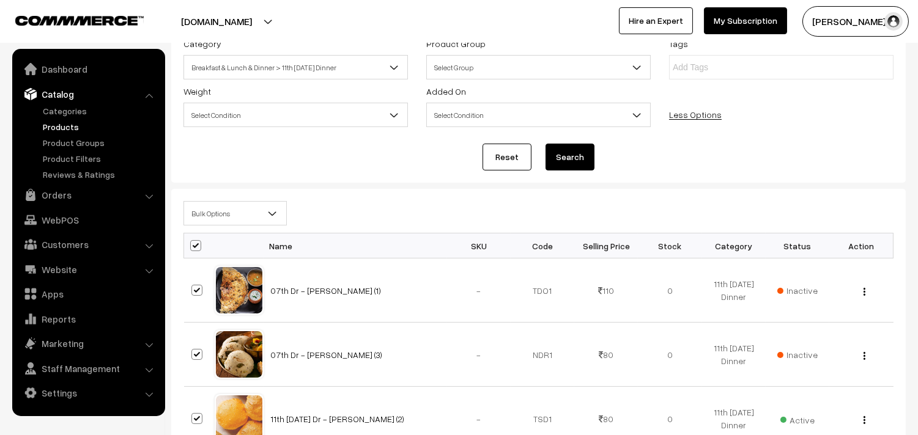
click at [223, 215] on span "Bulk Options" at bounding box center [235, 213] width 102 height 21
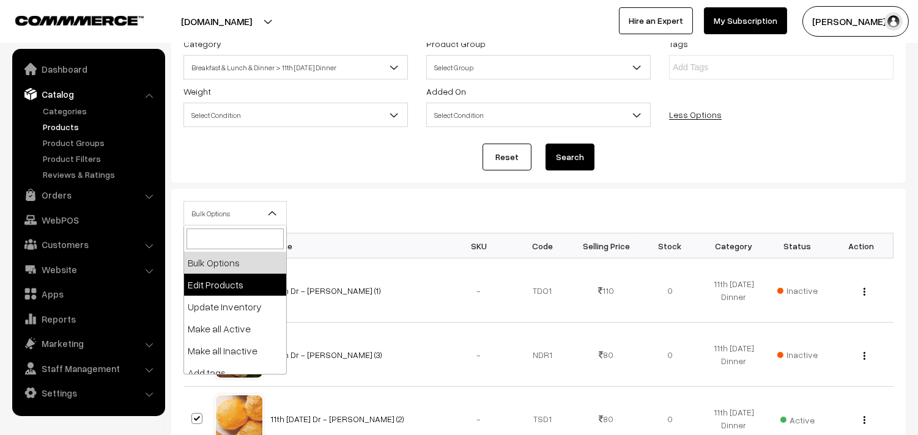
select select "editProduct"
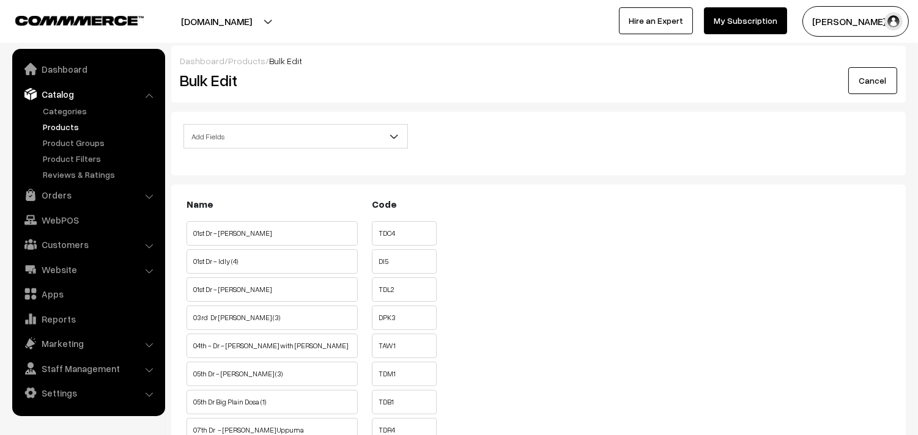
click at [257, 139] on span "Add Fields" at bounding box center [295, 136] width 223 height 21
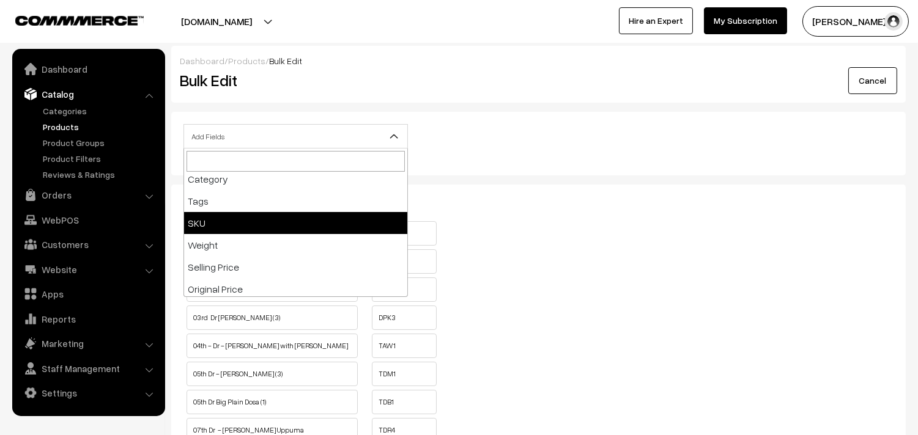
scroll to position [136, 0]
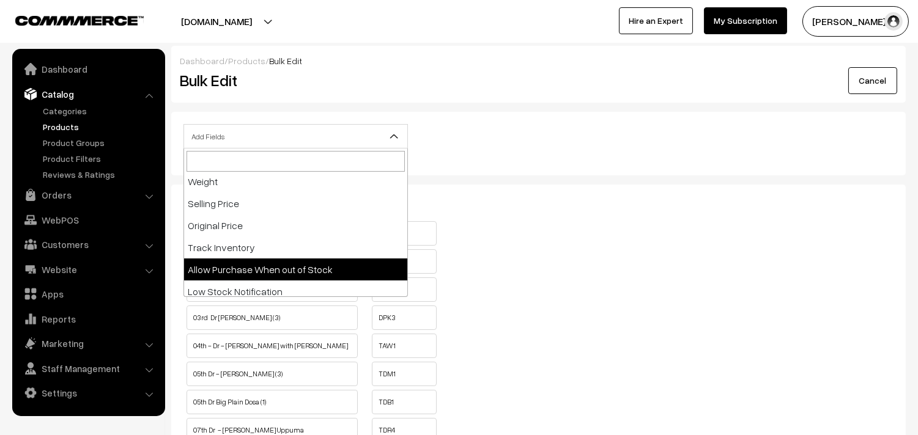
select select "allow-purchase"
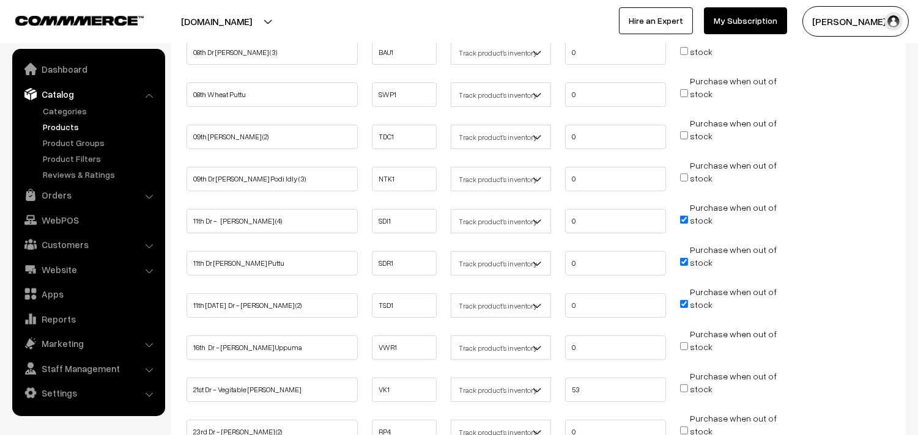
scroll to position [680, 0]
click at [687, 215] on input "Purchase when out of stock" at bounding box center [684, 219] width 8 height 8
checkbox input "false"
click at [681, 257] on input "Purchase when out of stock" at bounding box center [684, 261] width 8 height 8
checkbox input "false"
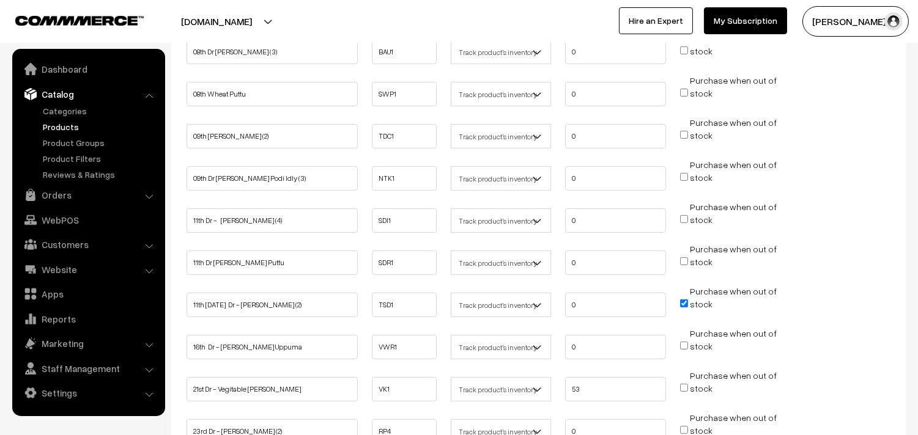
click at [680, 300] on input "Purchase when out of stock" at bounding box center [684, 304] width 8 height 8
checkbox input "false"
click at [539, 383] on ul "21st Dr - Vegitable Rava Kichadi VK1 Don't track inventory 53" at bounding box center [538, 385] width 710 height 32
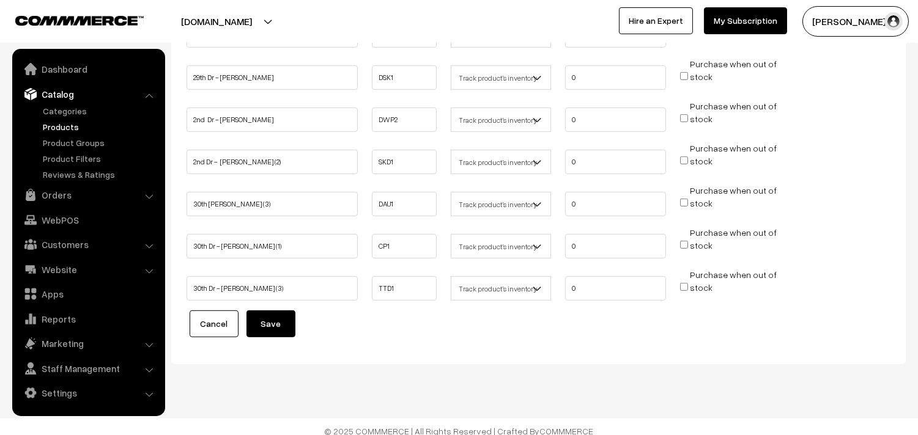
scroll to position [1202, 0]
type input "0"
drag, startPoint x: 288, startPoint y: 310, endPoint x: 282, endPoint y: 314, distance: 7.5
click at [287, 311] on button "Save" at bounding box center [270, 324] width 49 height 27
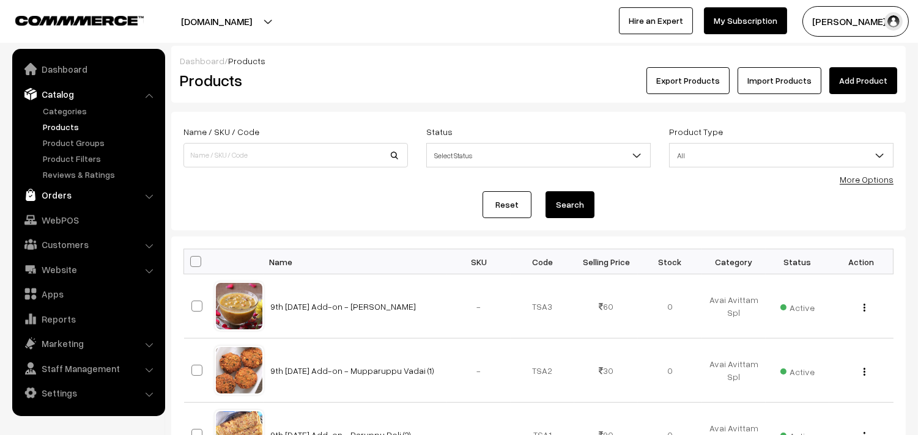
click at [65, 198] on link "Orders" at bounding box center [88, 195] width 146 height 22
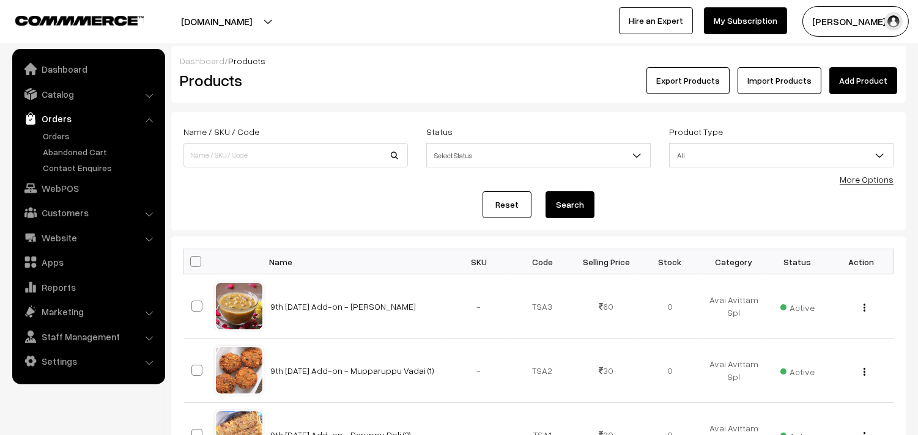
click at [72, 133] on link "Orders" at bounding box center [100, 136] width 121 height 13
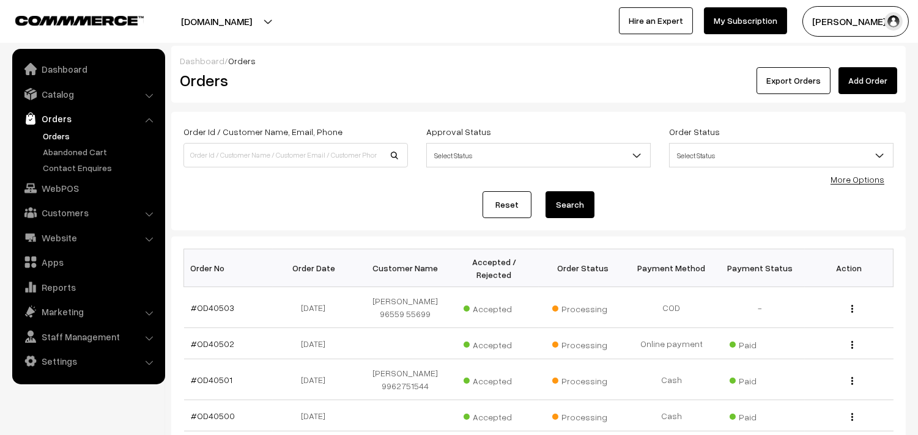
click at [60, 139] on link "Orders" at bounding box center [100, 136] width 121 height 13
